Goal: Check status: Check status

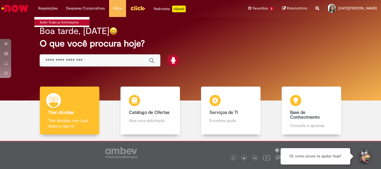
click at [56, 23] on link "Exibir Todas as Solicitações" at bounding box center [64, 23] width 61 height 6
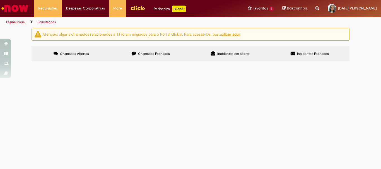
click at [99, 56] on label "Chamados Abertos" at bounding box center [72, 53] width 80 height 15
click at [103, 58] on label "Chamados Abertos" at bounding box center [72, 53] width 80 height 15
click at [143, 57] on label "Chamados Fechados" at bounding box center [151, 53] width 80 height 15
click at [0, 0] on td "Solicito Reembolso do mes de Julho" at bounding box center [0, 0] width 0 height 0
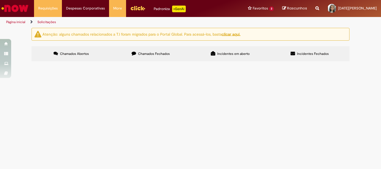
click at [0, 0] on span "Solicito Reembolso do mes de Julho" at bounding box center [0, 0] width 0 height 0
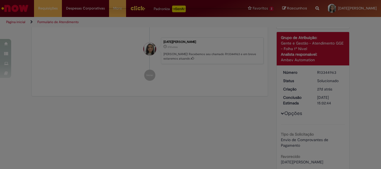
click at [253, 76] on div "Feedback" at bounding box center [190, 84] width 381 height 169
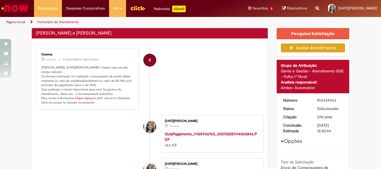
click at [253, 76] on div "Pesquisa de Satisfação Por favor, avalie a qualidade do seu atendimento* Comple…" at bounding box center [190, 84] width 381 height 169
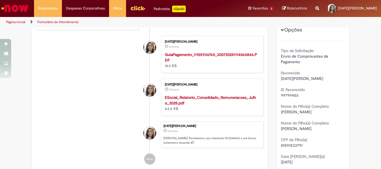
scroll to position [139, 0]
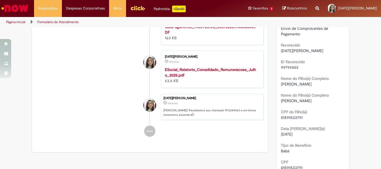
drag, startPoint x: 241, startPoint y: 144, endPoint x: 258, endPoint y: 132, distance: 20.8
click at [244, 141] on div "Enviar S Sistema 23d atrás 23 dias atrás Comentários adicionais [PERSON_NAME], …" at bounding box center [150, 41] width 236 height 221
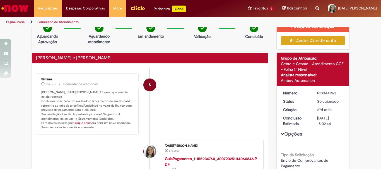
scroll to position [0, 0]
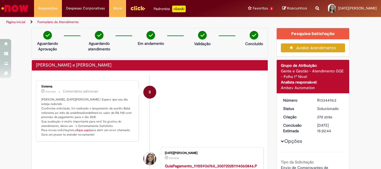
click at [22, 21] on link "Página inicial" at bounding box center [15, 22] width 19 height 4
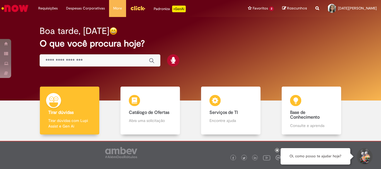
click at [136, 7] on img "Menu Cabeçalho" at bounding box center [137, 8] width 15 height 8
